Goal: Navigation & Orientation: Find specific page/section

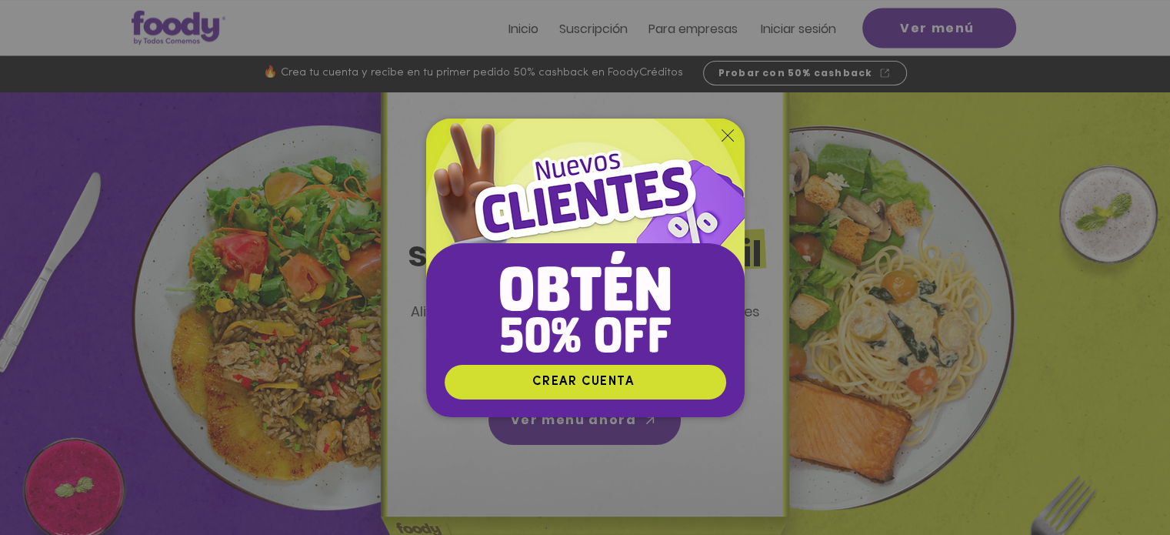
click at [725, 135] on icon "Volver al sitio" at bounding box center [728, 135] width 12 height 12
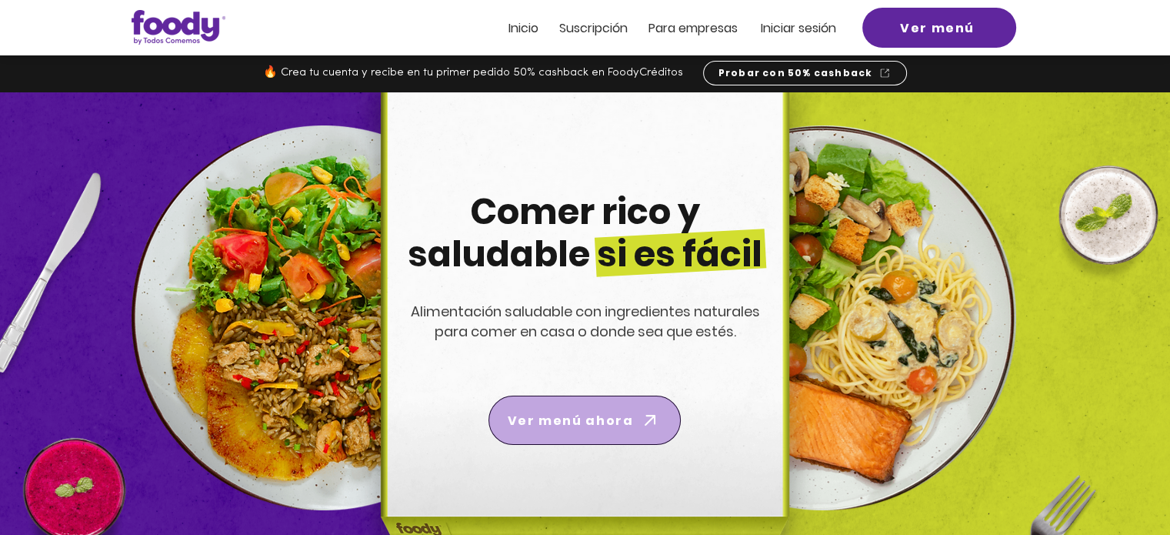
click at [582, 408] on span "Ver menú ahora" at bounding box center [585, 420] width 186 height 43
